Goal: Obtain resource: Obtain resource

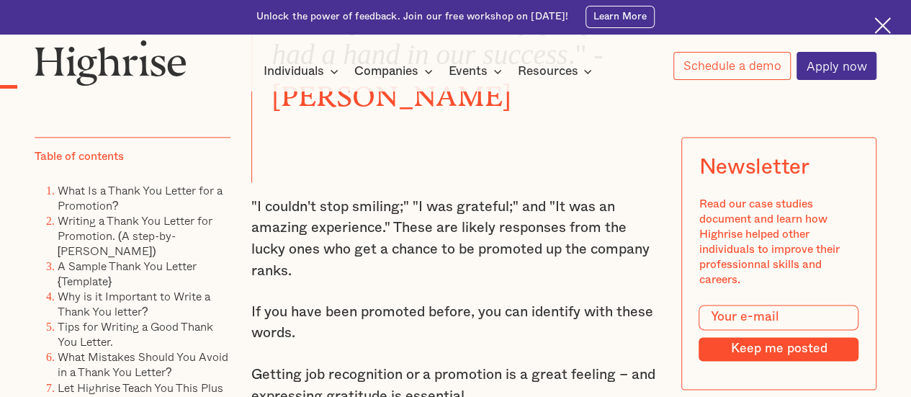
scroll to position [1008, 0]
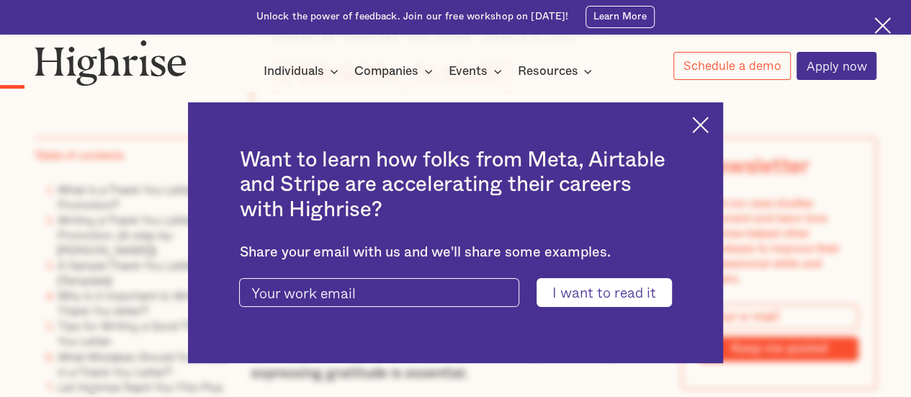
click at [708, 125] on img at bounding box center [700, 125] width 17 height 17
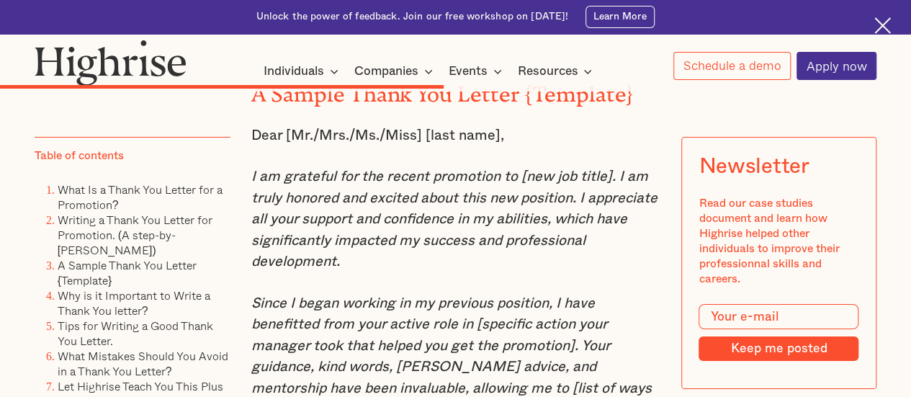
scroll to position [5255, 0]
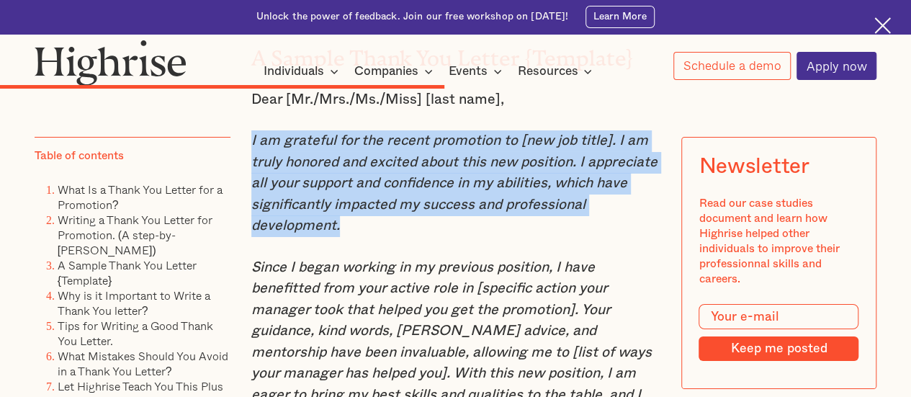
drag, startPoint x: 249, startPoint y: 163, endPoint x: 367, endPoint y: 245, distance: 144.2
click at [367, 237] on p "I am grateful for the recent promotion to [new job title]. I am truly honored a…" at bounding box center [455, 183] width 409 height 107
copy em "I am grateful for the recent promotion to [new job title]. I am truly honored a…"
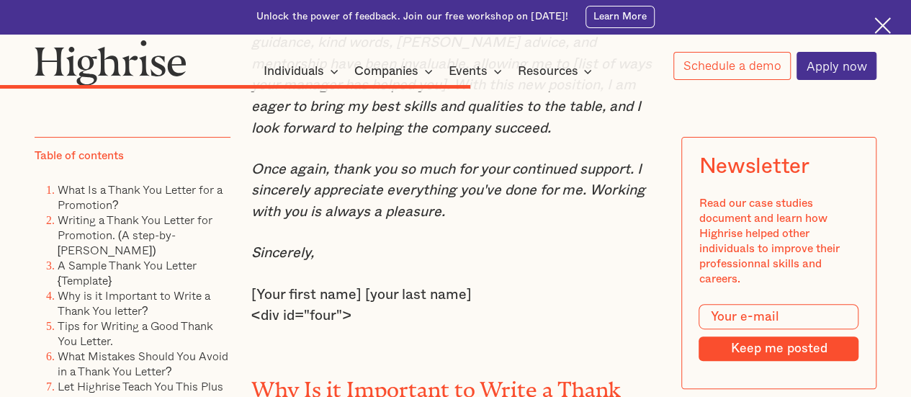
scroll to position [5471, 0]
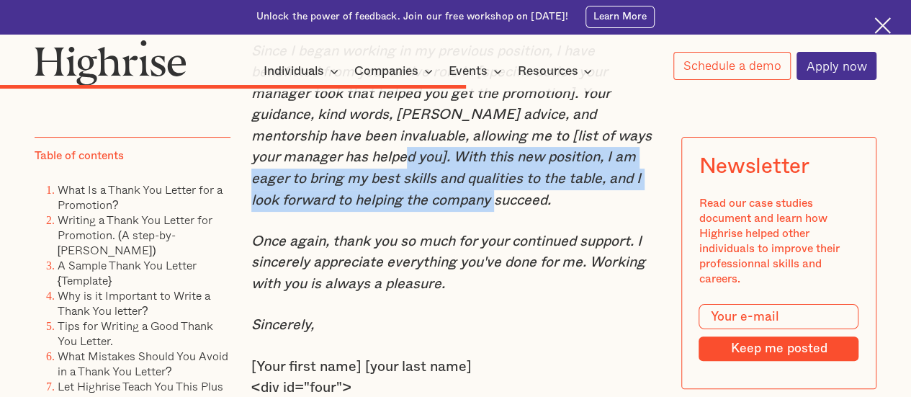
drag, startPoint x: 333, startPoint y: 184, endPoint x: 448, endPoint y: 223, distance: 121.1
click at [448, 207] on em "Since I began working in my previous position, I have benefitted from your acti…" at bounding box center [451, 125] width 400 height 163
copy em "With this new position, I am eager to bring my best skills and qualities to the…"
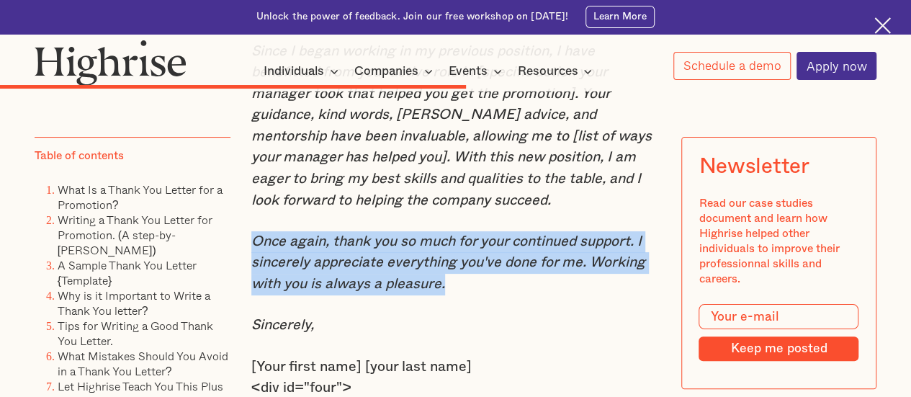
drag, startPoint x: 250, startPoint y: 269, endPoint x: 459, endPoint y: 309, distance: 213.2
click at [459, 295] on p "Once again, thank you so much for your continued support. I sincerely appreciat…" at bounding box center [455, 263] width 409 height 64
copy em "Once again, thank you so much for your continued support. I sincerely appreciat…"
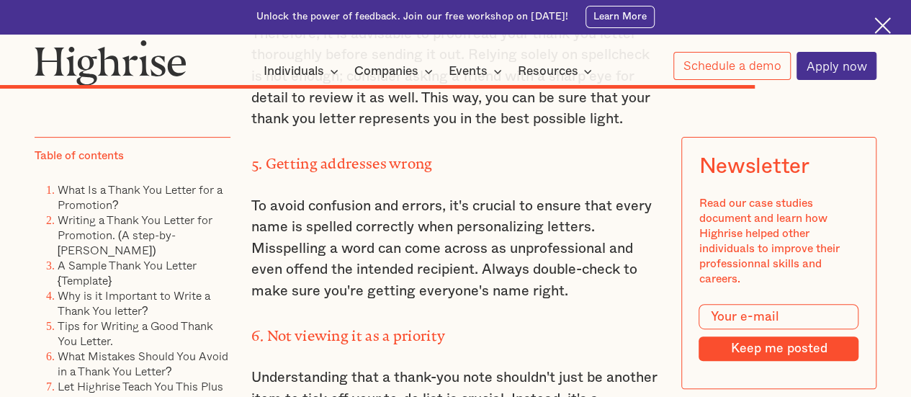
scroll to position [8351, 0]
